Goal: Task Accomplishment & Management: Manage account settings

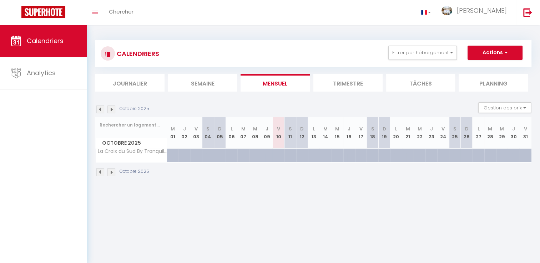
click at [101, 112] on img at bounding box center [100, 110] width 8 height 8
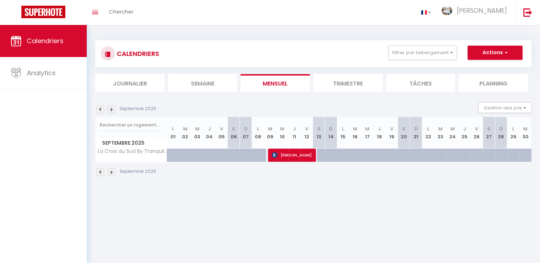
click at [101, 112] on img at bounding box center [100, 110] width 8 height 8
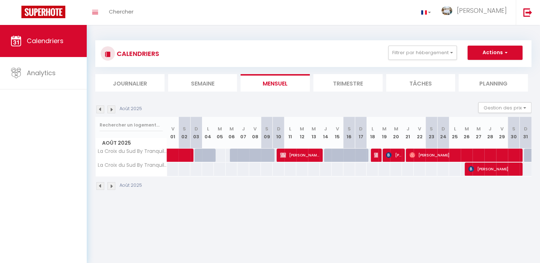
click at [100, 111] on img at bounding box center [100, 110] width 8 height 8
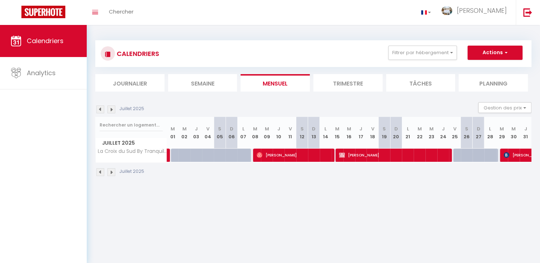
click at [100, 111] on img at bounding box center [100, 110] width 8 height 8
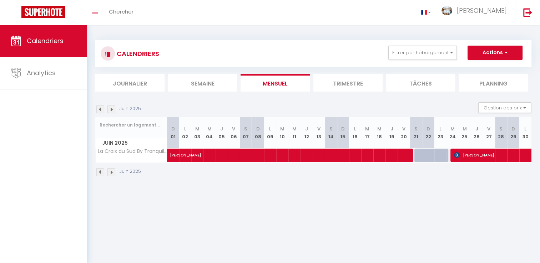
click at [100, 111] on img at bounding box center [100, 110] width 8 height 8
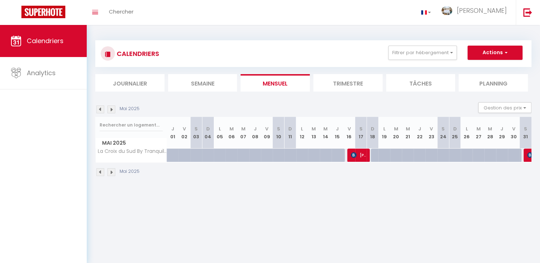
click at [100, 111] on img at bounding box center [100, 110] width 8 height 8
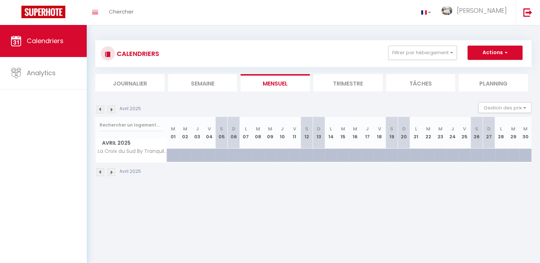
drag, startPoint x: 100, startPoint y: 111, endPoint x: 112, endPoint y: 111, distance: 12.1
click at [112, 111] on img at bounding box center [111, 110] width 8 height 8
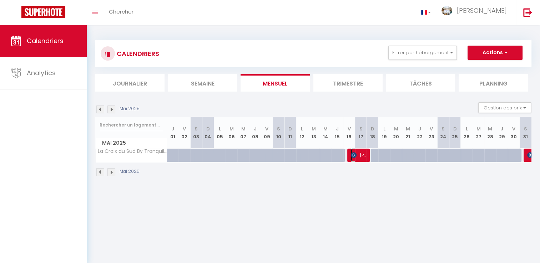
click at [360, 158] on span "[PERSON_NAME]" at bounding box center [359, 155] width 16 height 14
select select "OK"
select select "1"
select select "0"
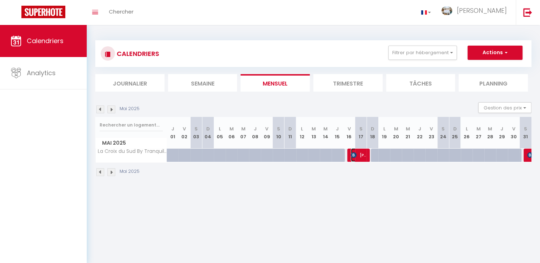
select select "1"
select select
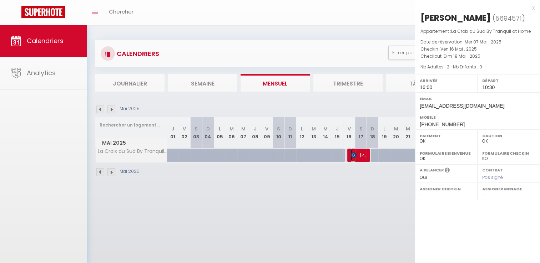
select select "40660"
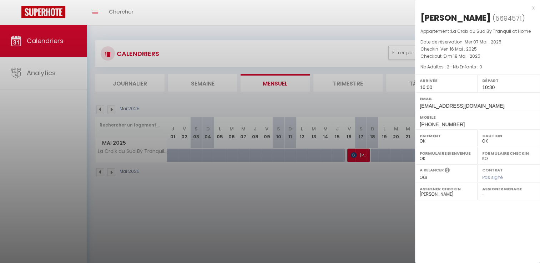
click at [531, 9] on div "x" at bounding box center [475, 8] width 120 height 9
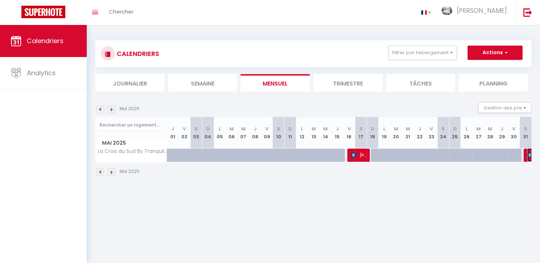
click at [530, 152] on img at bounding box center [530, 155] width 6 height 6
select select "KO"
select select
select select "44170"
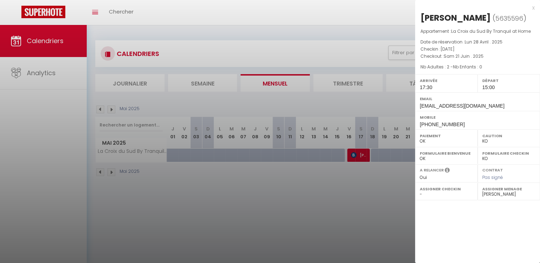
click at [534, 7] on div "x" at bounding box center [475, 8] width 120 height 9
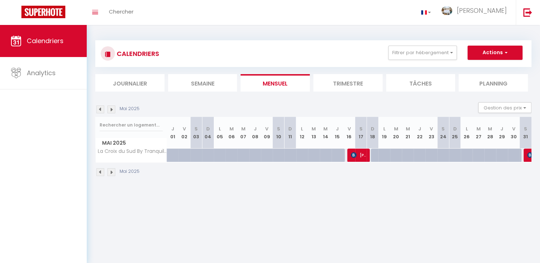
click at [112, 111] on img at bounding box center [111, 110] width 8 height 8
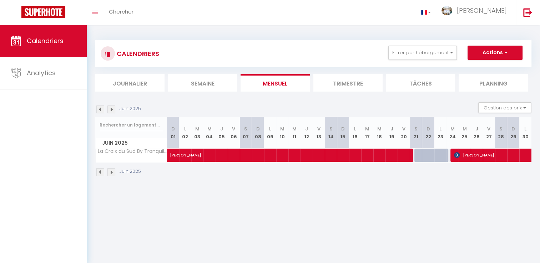
click at [112, 111] on img at bounding box center [111, 110] width 8 height 8
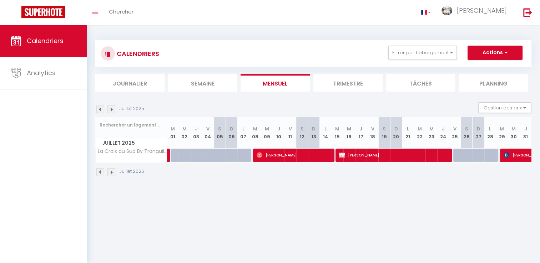
click at [111, 111] on img at bounding box center [111, 110] width 8 height 8
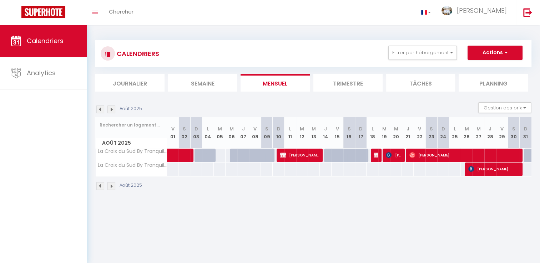
click at [98, 110] on img at bounding box center [100, 110] width 8 height 8
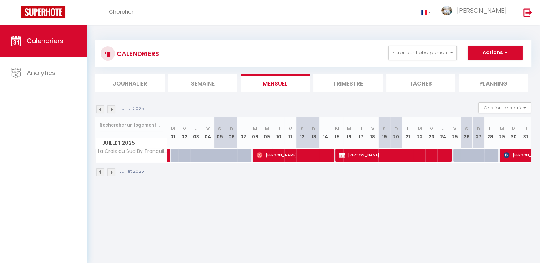
click at [98, 110] on img at bounding box center [100, 110] width 8 height 8
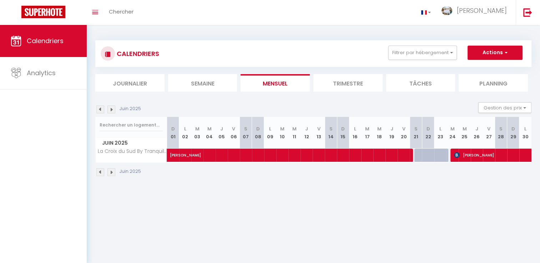
click at [98, 110] on img at bounding box center [100, 110] width 8 height 8
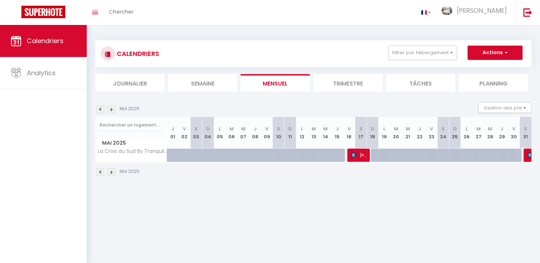
click at [350, 156] on div at bounding box center [353, 156] width 12 height 14
click at [352, 157] on img at bounding box center [354, 155] width 6 height 6
select select "OK"
select select "40660"
select select
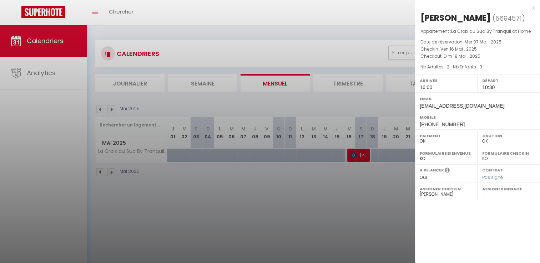
click at [100, 110] on div at bounding box center [270, 131] width 540 height 263
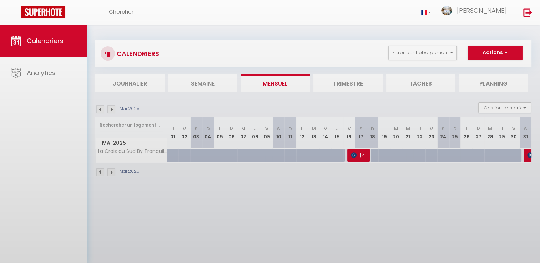
click at [100, 110] on div at bounding box center [270, 131] width 540 height 263
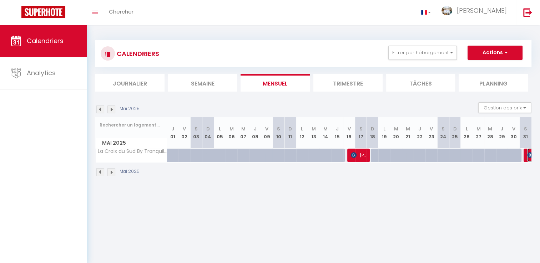
select select "KO"
select select "0"
select select
select select "44170"
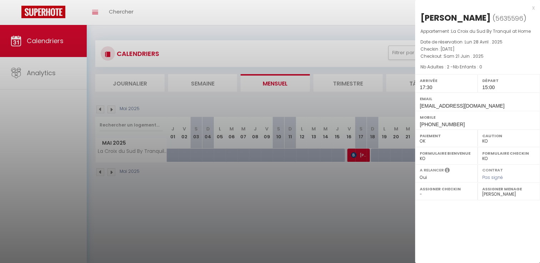
click at [527, 158] on select "OK KO" at bounding box center [508, 159] width 53 height 6
click at [97, 113] on div at bounding box center [270, 131] width 540 height 263
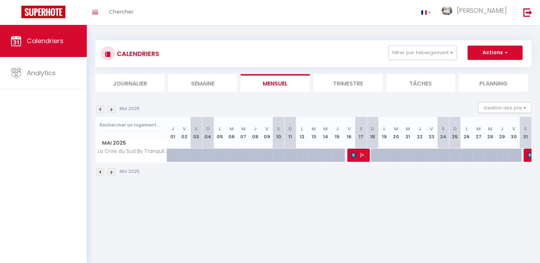
click at [110, 112] on img at bounding box center [111, 110] width 8 height 8
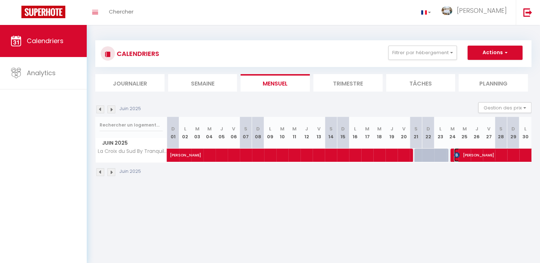
click at [463, 156] on span "[PERSON_NAME]" at bounding box center [511, 155] width 115 height 14
select select "46844"
select select
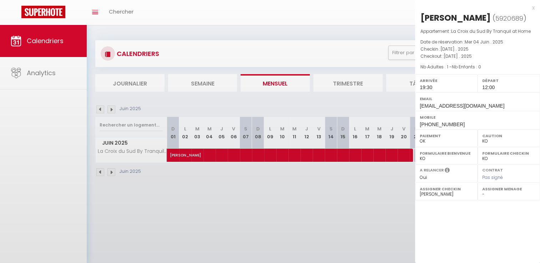
click at [463, 156] on body "🟢 Des questions ou besoin d'assistance pour la migration AirBnB? Prenez rdv >>>…" at bounding box center [270, 156] width 540 height 263
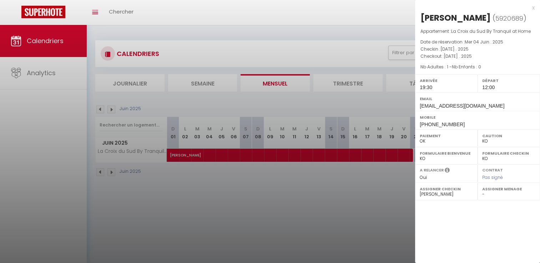
click at [100, 110] on div at bounding box center [270, 131] width 540 height 263
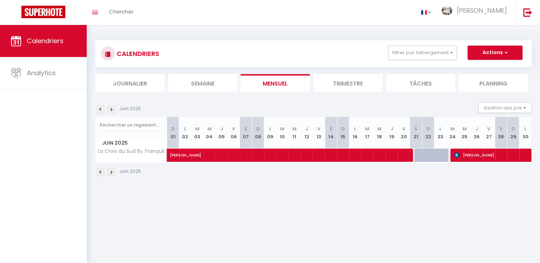
click at [113, 107] on img at bounding box center [111, 110] width 8 height 8
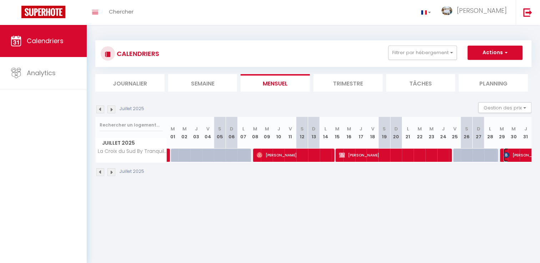
click at [521, 155] on span "[PERSON_NAME]" at bounding box center [544, 155] width 82 height 14
select select "38224"
select select "48335"
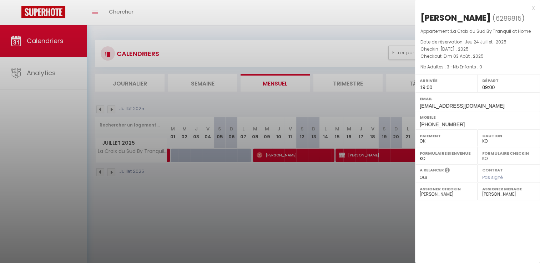
click at [278, 154] on div at bounding box center [270, 131] width 540 height 263
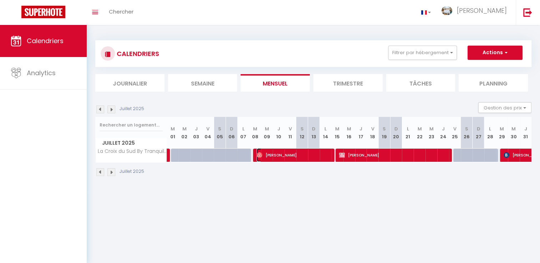
click at [278, 154] on span "[PERSON_NAME]" at bounding box center [294, 155] width 75 height 14
select select "OK"
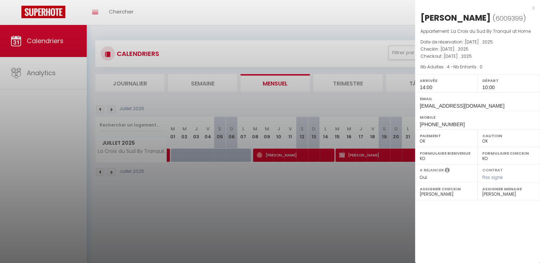
click at [353, 153] on div at bounding box center [270, 131] width 540 height 263
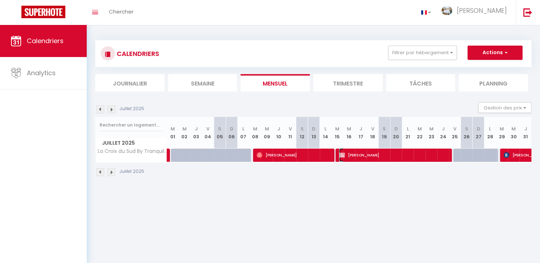
click at [353, 153] on span "[PERSON_NAME]" at bounding box center [394, 155] width 110 height 14
select select "0"
select select "44170"
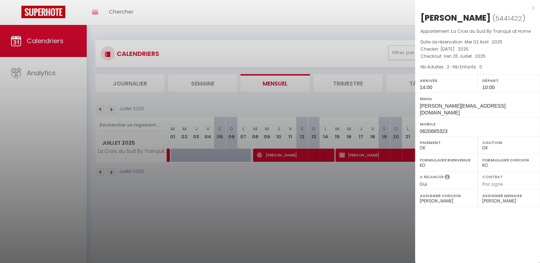
click at [167, 160] on div at bounding box center [270, 131] width 540 height 263
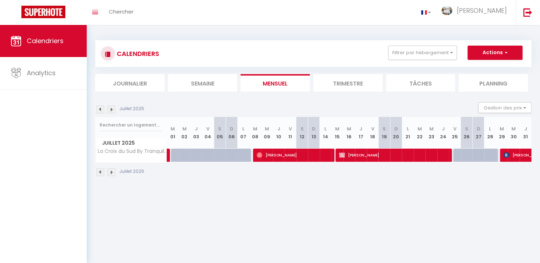
click at [98, 109] on img at bounding box center [100, 110] width 8 height 8
select select "0"
select select "38224"
select select "44170"
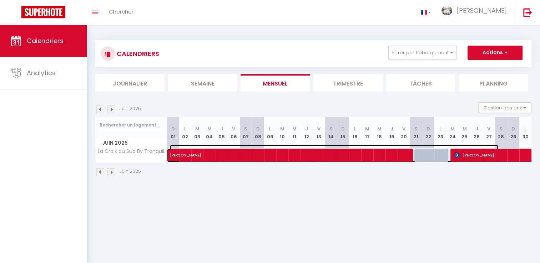
click at [188, 158] on span "[PERSON_NAME]" at bounding box center [334, 152] width 328 height 14
select select "KO"
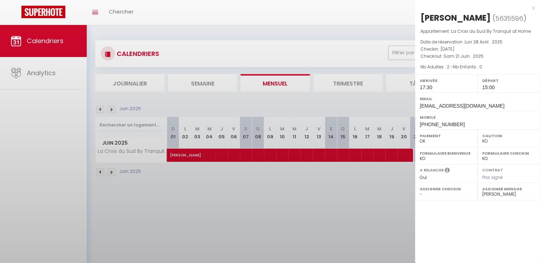
click at [188, 158] on div at bounding box center [270, 131] width 540 height 263
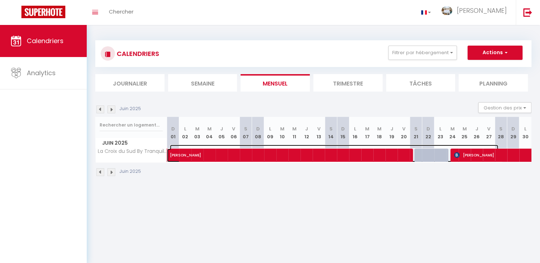
click at [188, 158] on span "[PERSON_NAME]" at bounding box center [334, 152] width 328 height 14
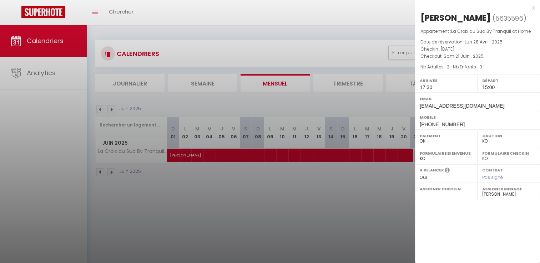
click at [98, 107] on div at bounding box center [270, 131] width 540 height 263
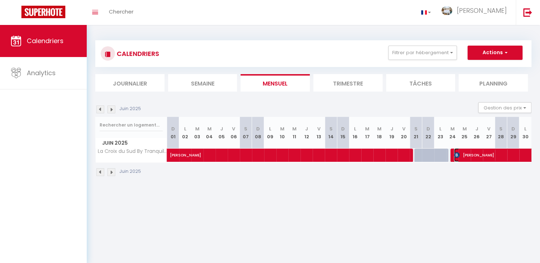
click at [478, 153] on span "[PERSON_NAME]" at bounding box center [511, 155] width 115 height 14
select select "46844"
select select
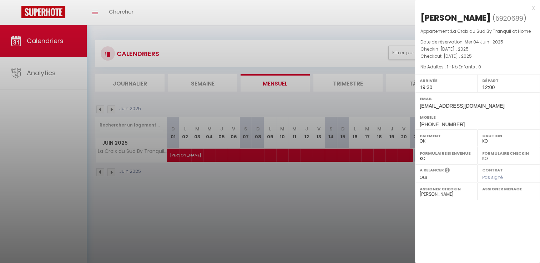
click at [100, 110] on div at bounding box center [270, 131] width 540 height 263
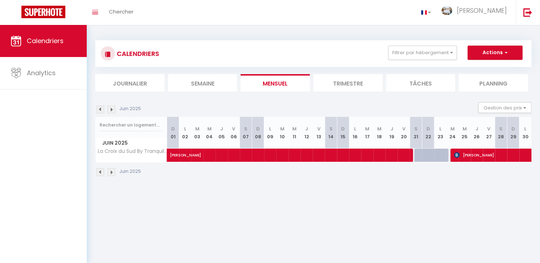
click at [100, 110] on img at bounding box center [100, 110] width 8 height 8
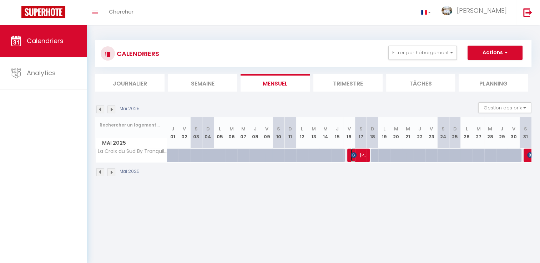
click at [358, 152] on span "[PERSON_NAME]" at bounding box center [359, 155] width 16 height 14
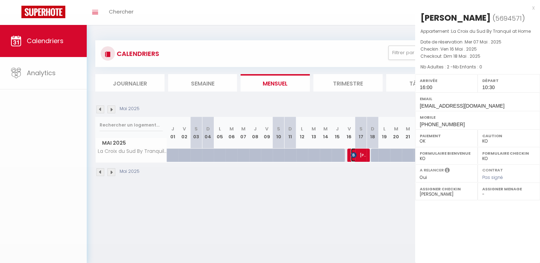
select select "OK"
select select "40660"
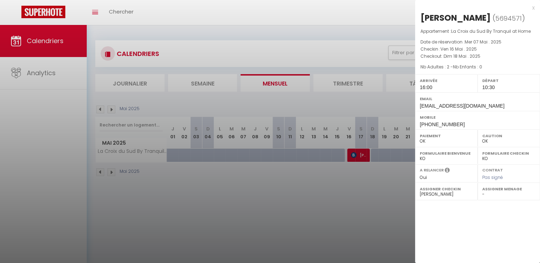
click at [114, 110] on div at bounding box center [270, 131] width 540 height 263
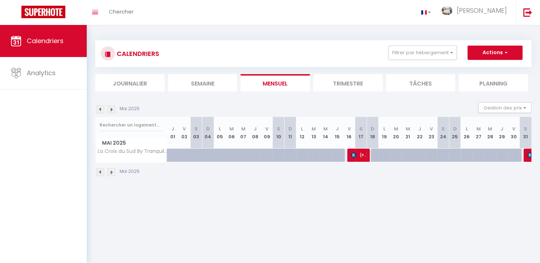
click at [114, 110] on img at bounding box center [111, 110] width 8 height 8
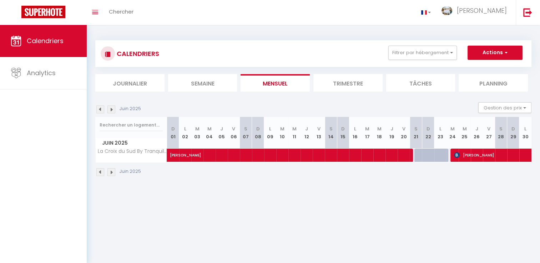
click at [114, 110] on img at bounding box center [111, 110] width 8 height 8
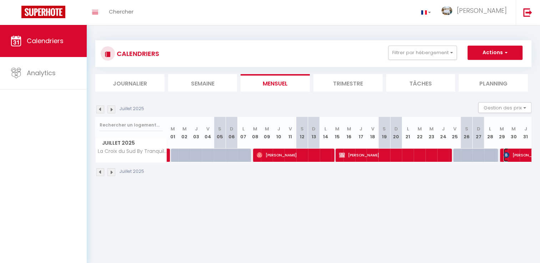
click at [517, 157] on span "[PERSON_NAME]" at bounding box center [544, 155] width 82 height 14
select select "KO"
select select "38224"
select select "48335"
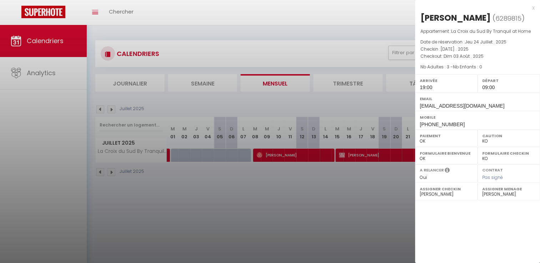
click at [530, 7] on div "x" at bounding box center [475, 8] width 120 height 9
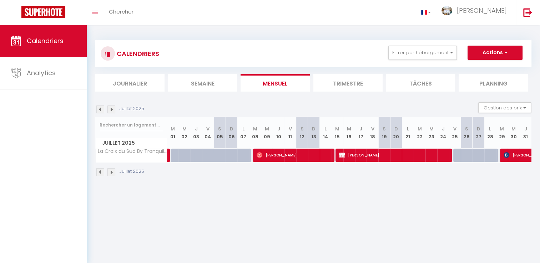
click at [110, 111] on img at bounding box center [111, 110] width 8 height 8
select select "KO"
select select "0"
select select "38224"
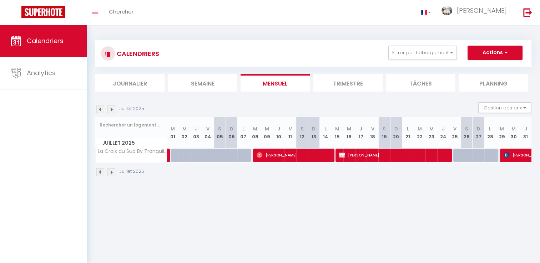
select select "48335"
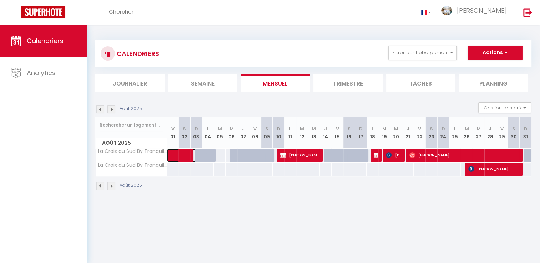
click at [181, 156] on span at bounding box center [190, 156] width 33 height 14
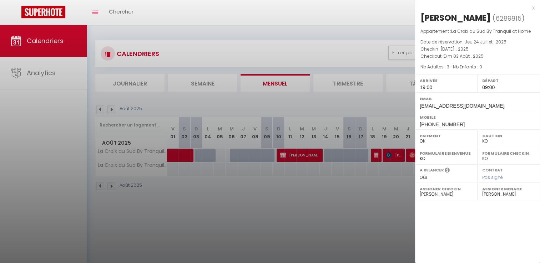
click at [534, 9] on div "x" at bounding box center [475, 8] width 120 height 9
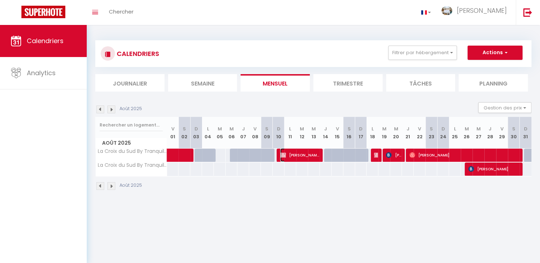
click at [299, 151] on span "[PERSON_NAME]" at bounding box center [299, 155] width 39 height 14
select select "OK"
select select
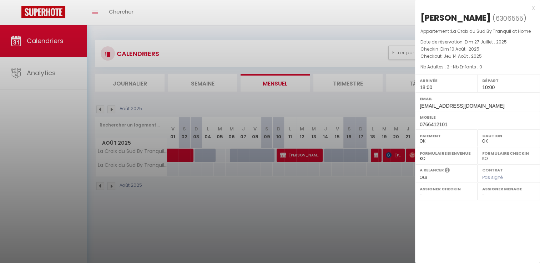
click at [397, 153] on div at bounding box center [270, 131] width 540 height 263
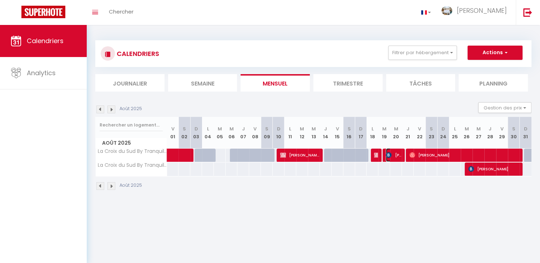
click at [397, 153] on span "[PERSON_NAME]" at bounding box center [394, 155] width 16 height 14
select select "KO"
select select "0"
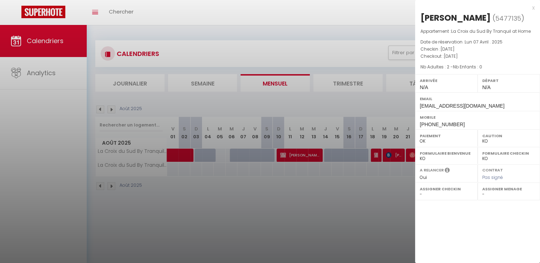
click at [528, 9] on div "x" at bounding box center [475, 8] width 120 height 9
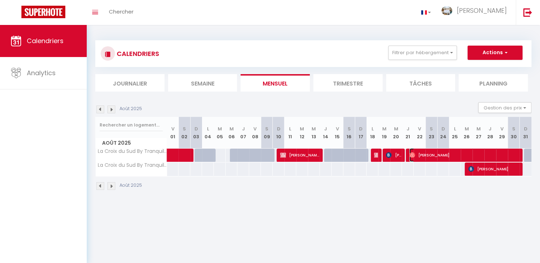
click at [434, 159] on span "[PERSON_NAME]" at bounding box center [464, 155] width 110 height 14
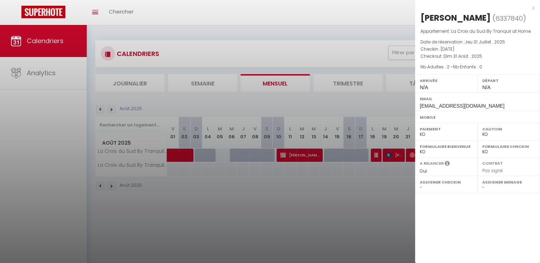
click at [534, 5] on div "x" at bounding box center [475, 8] width 120 height 9
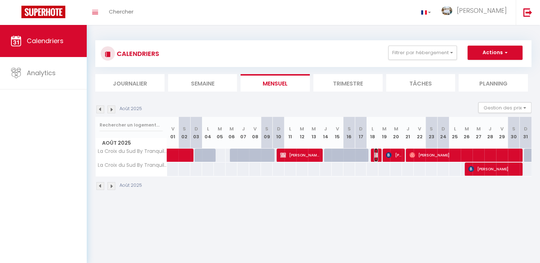
click at [375, 155] on img at bounding box center [377, 155] width 6 height 6
select select "OK"
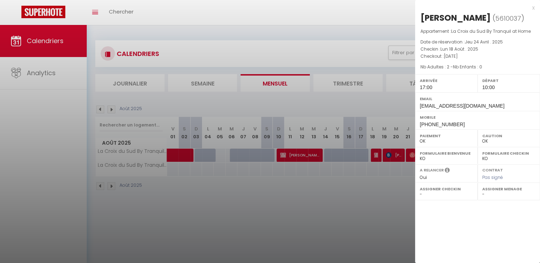
click at [532, 9] on div "x" at bounding box center [475, 8] width 120 height 9
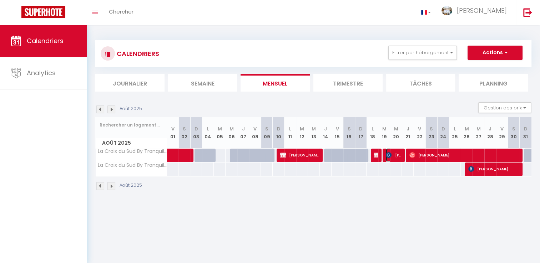
click at [391, 157] on span "[PERSON_NAME]" at bounding box center [394, 155] width 16 height 14
select select "KO"
select select "0"
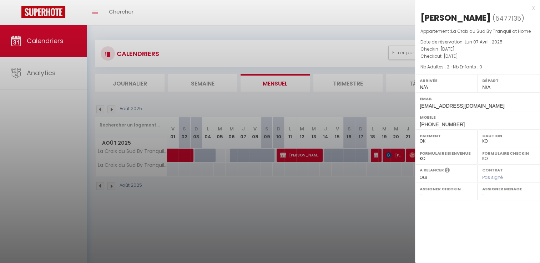
click at [411, 157] on div at bounding box center [270, 131] width 540 height 263
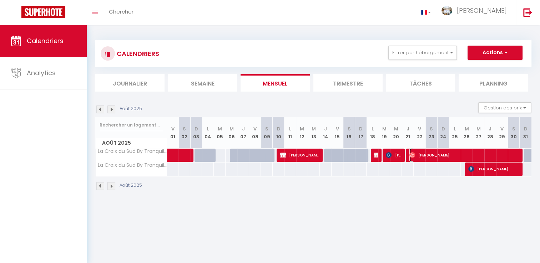
click at [411, 157] on img at bounding box center [412, 155] width 6 height 6
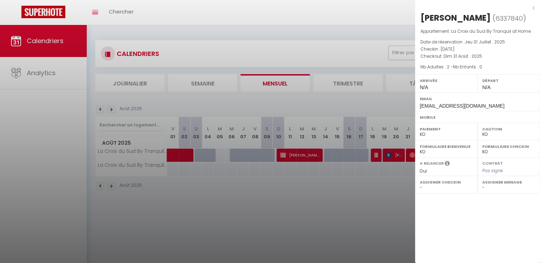
click at [98, 110] on div at bounding box center [270, 131] width 540 height 263
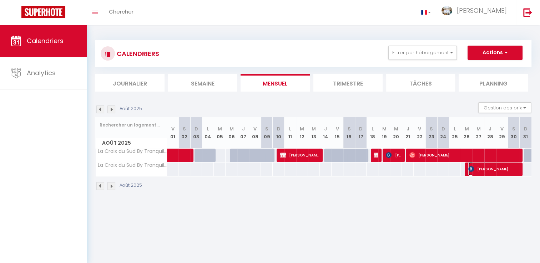
click at [484, 170] on span "[PERSON_NAME]" at bounding box center [493, 169] width 51 height 14
select select "OK"
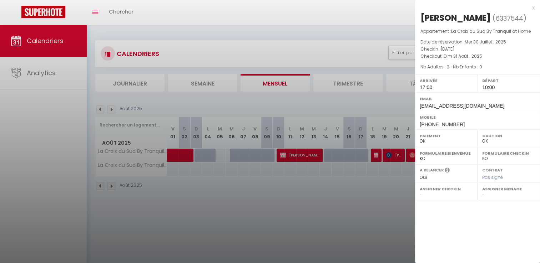
click at [411, 154] on div at bounding box center [270, 131] width 540 height 263
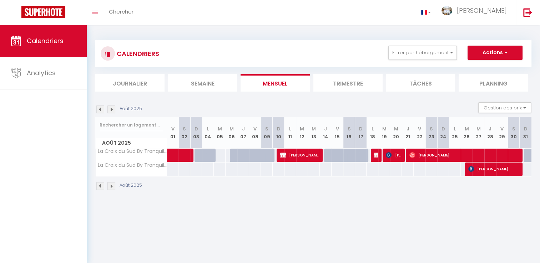
click at [112, 111] on img at bounding box center [111, 110] width 8 height 8
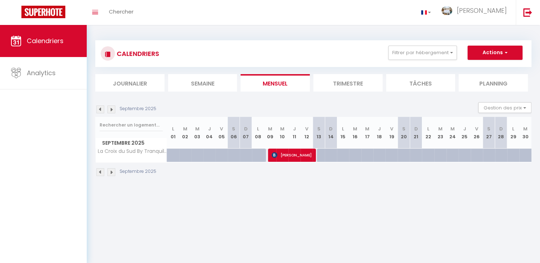
click at [285, 158] on span "[PERSON_NAME]" at bounding box center [292, 155] width 40 height 14
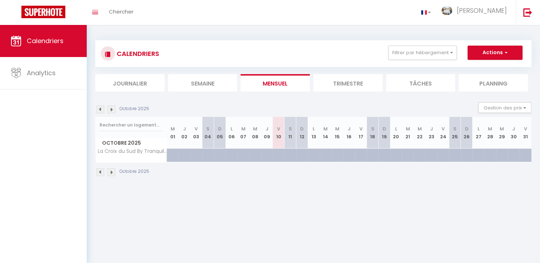
click at [102, 109] on img at bounding box center [100, 110] width 8 height 8
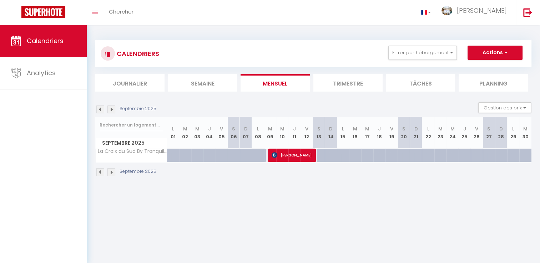
click at [102, 109] on img at bounding box center [100, 110] width 8 height 8
